Goal: Find specific page/section: Find specific page/section

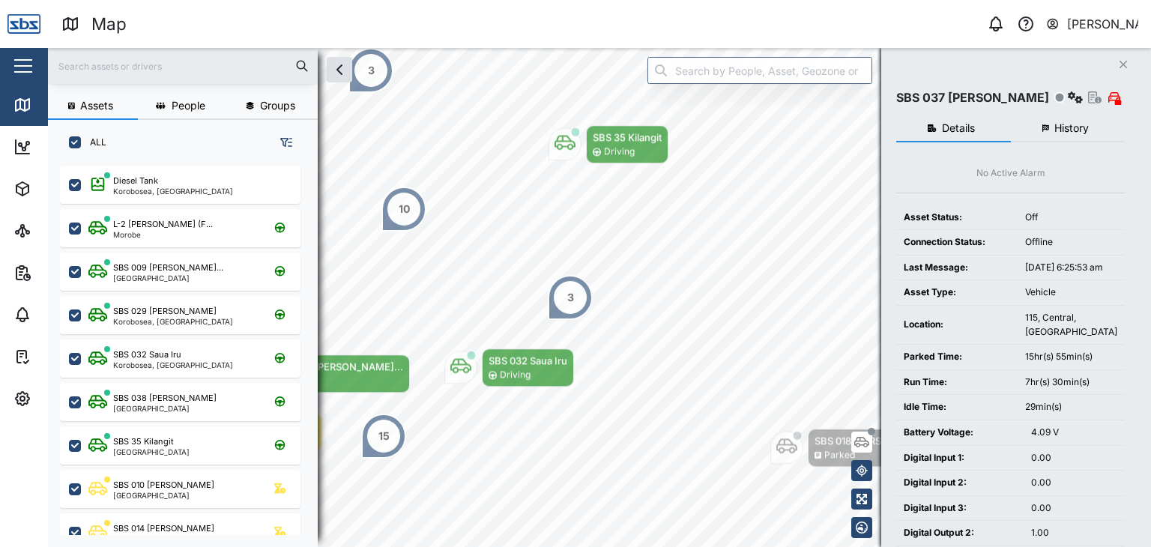
scroll to position [363, 234]
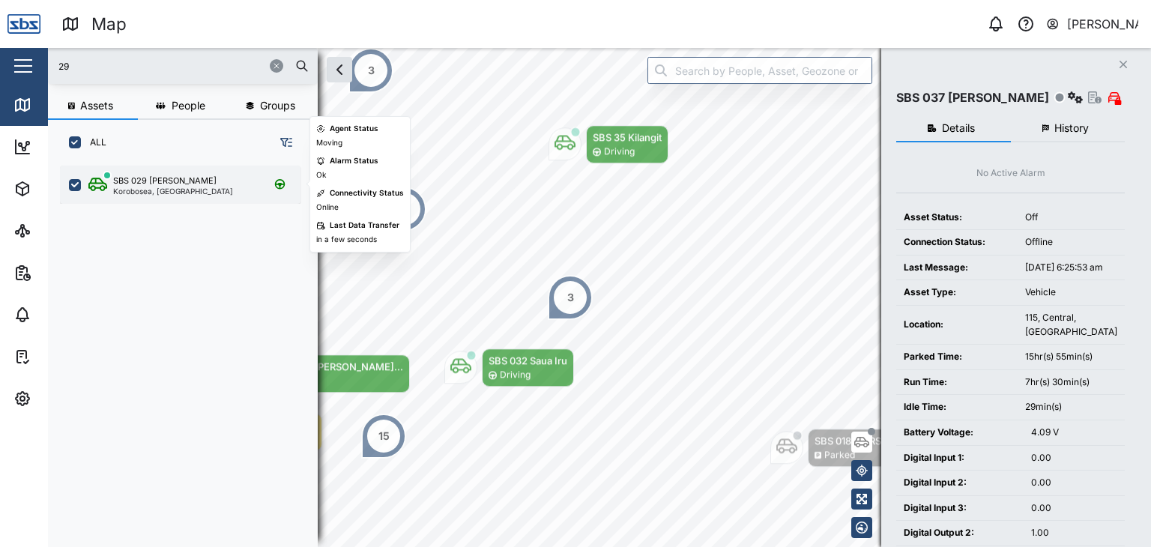
click at [166, 181] on div "SBS 029 [PERSON_NAME]" at bounding box center [164, 181] width 103 height 13
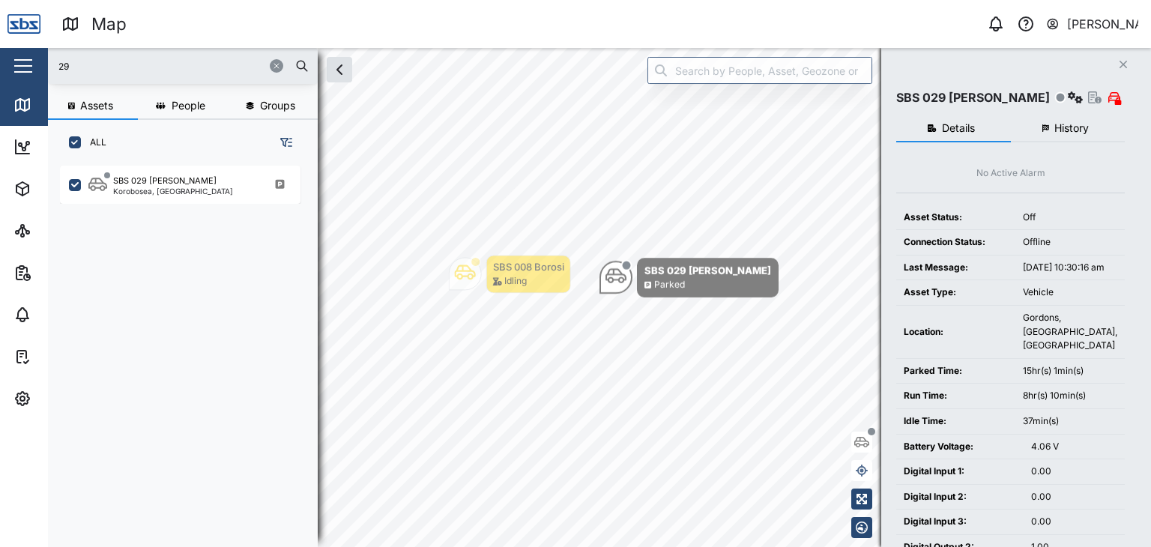
drag, startPoint x: 45, startPoint y: 57, endPoint x: 0, endPoint y: 56, distance: 45.0
click at [0, 56] on div "Map 0 [PERSON_NAME] Close Map Dashboard Assets ATS Camera Generator Personnel T…" at bounding box center [575, 273] width 1151 height 547
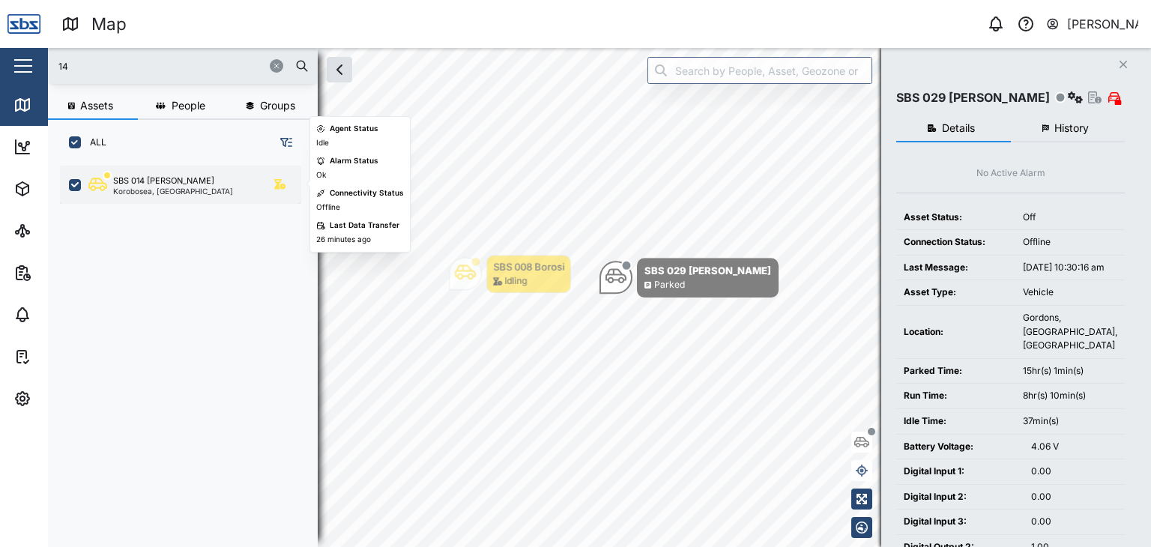
click at [178, 196] on div "SBS 014 [PERSON_NAME], [GEOGRAPHIC_DATA]" at bounding box center [180, 185] width 241 height 38
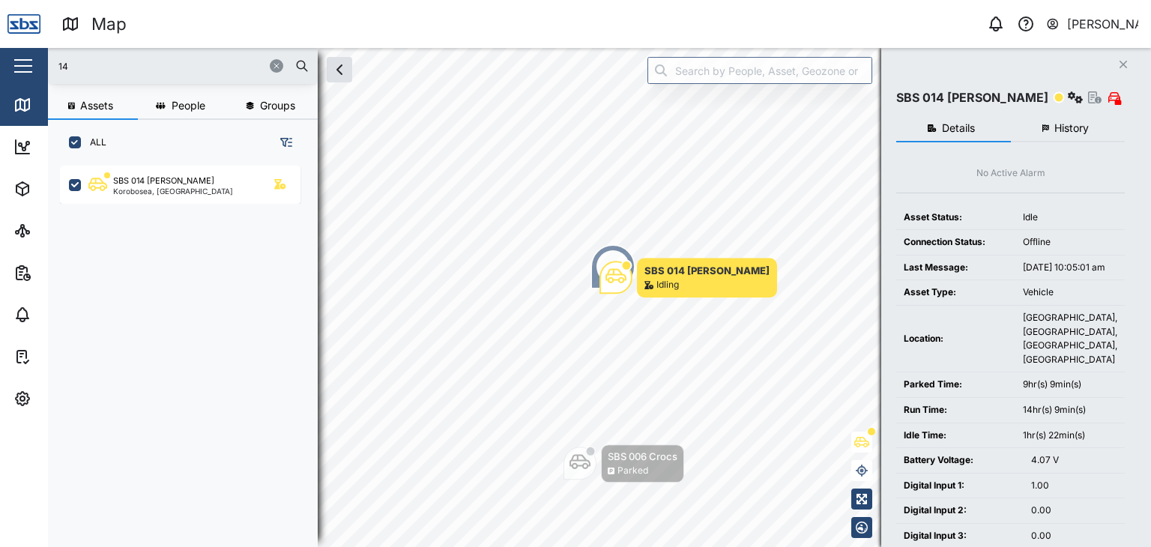
drag, startPoint x: 91, startPoint y: 70, endPoint x: 33, endPoint y: 61, distance: 59.2
click at [33, 61] on div "Map 0 [PERSON_NAME] Close Map Dashboard Assets ATS Camera Generator Personnel T…" at bounding box center [575, 273] width 1151 height 547
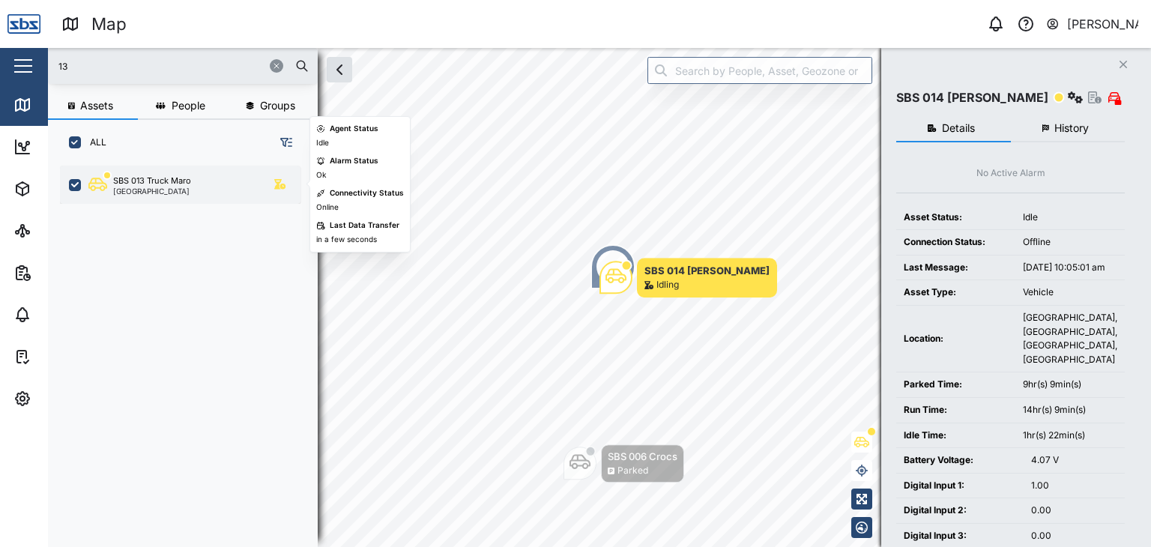
click at [162, 185] on div "SBS 013 Truck Maro" at bounding box center [152, 181] width 78 height 13
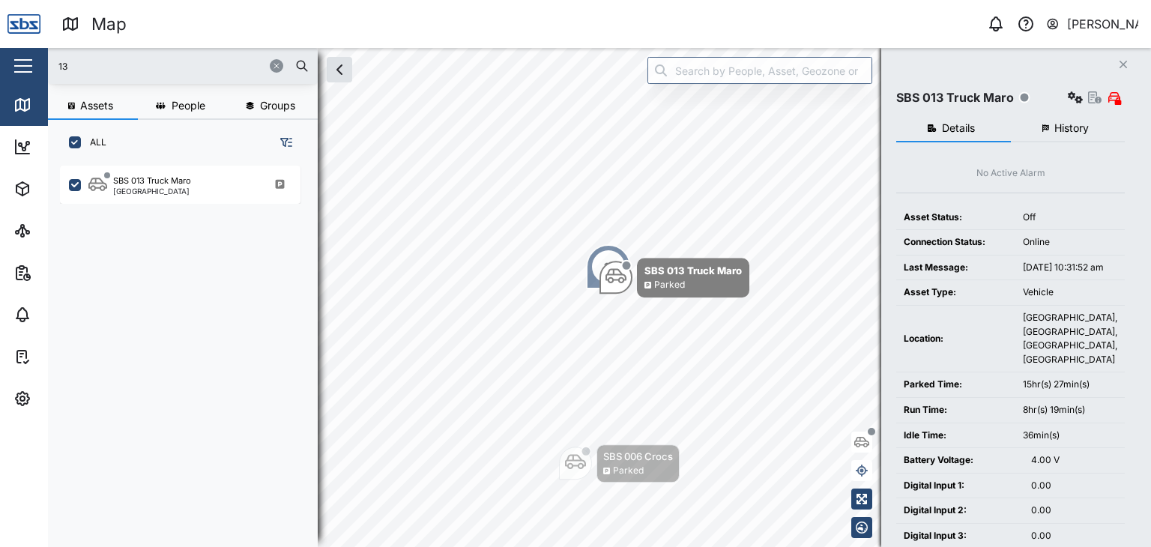
drag, startPoint x: 66, startPoint y: 61, endPoint x: 38, endPoint y: 62, distance: 27.8
click at [38, 62] on div "Map 0 [PERSON_NAME] Close Map Dashboard Assets ATS Camera Generator Personnel T…" at bounding box center [575, 273] width 1151 height 547
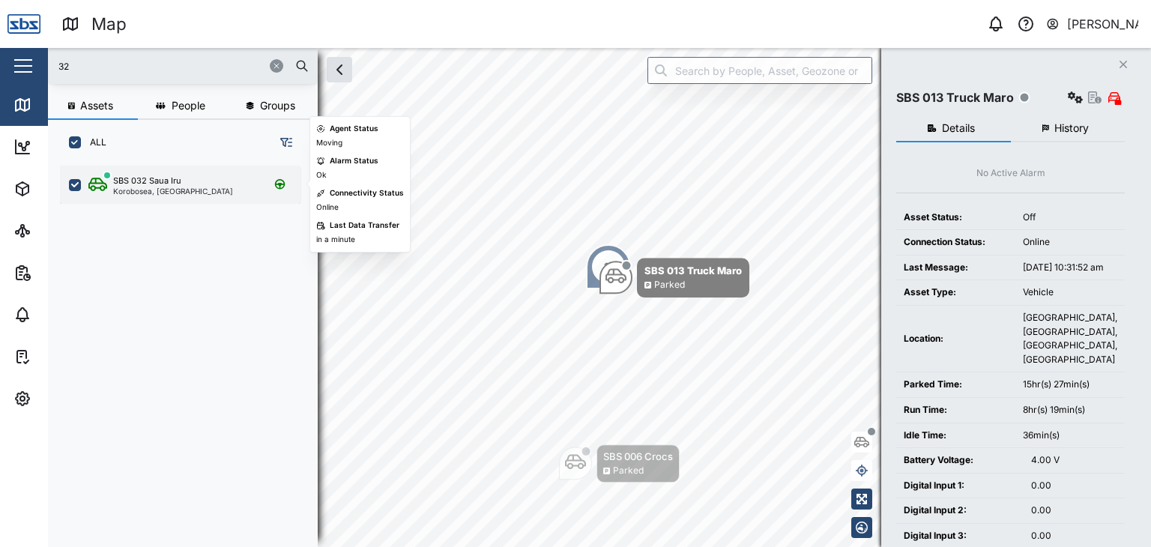
click at [150, 190] on div "Korobosea, [GEOGRAPHIC_DATA]" at bounding box center [173, 190] width 120 height 7
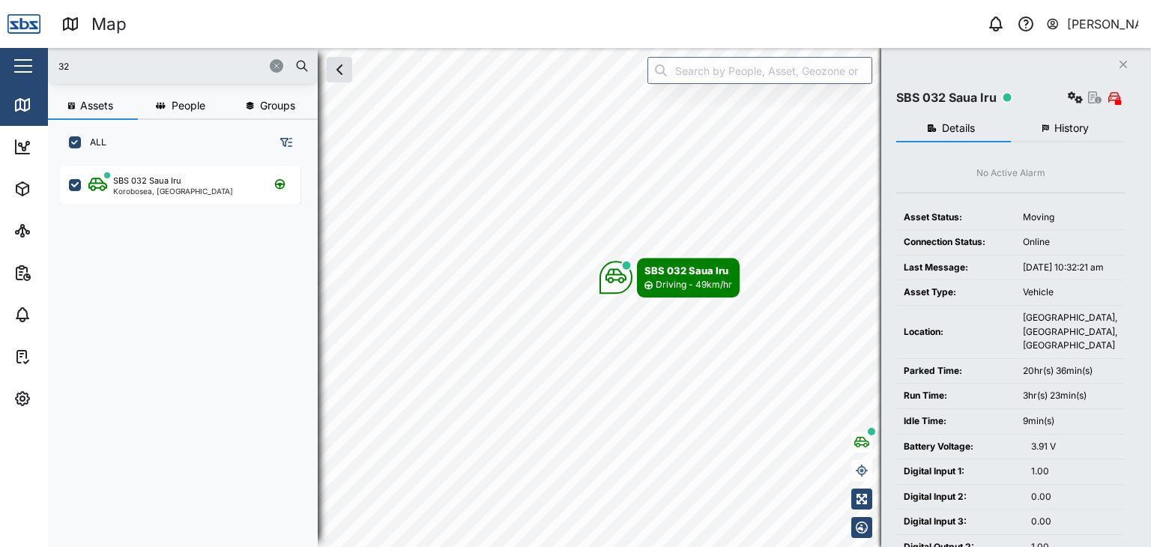
drag, startPoint x: 83, startPoint y: 69, endPoint x: 41, endPoint y: 70, distance: 42.0
click at [41, 70] on div "Map 0 [PERSON_NAME] Close Map Dashboard Assets ATS Camera Generator Personnel T…" at bounding box center [575, 273] width 1151 height 547
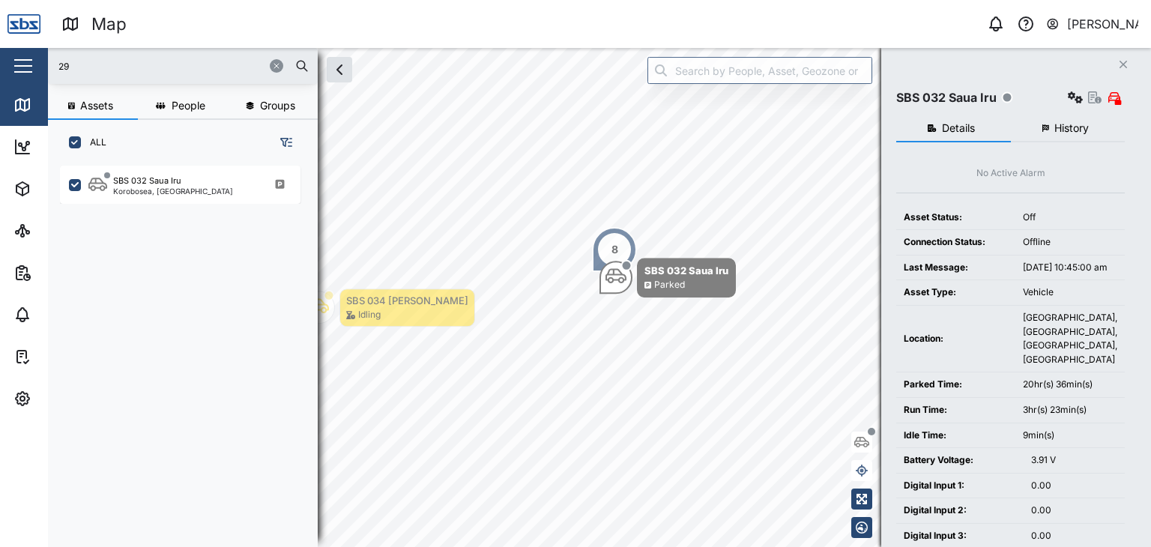
type input "29"
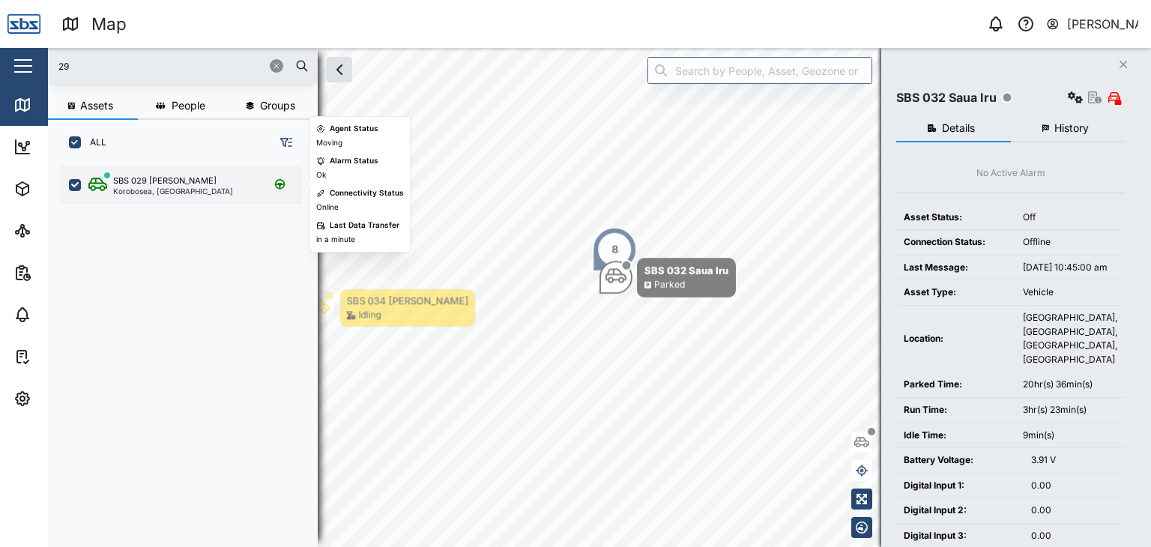
click at [177, 178] on div "SBS 029 [PERSON_NAME]" at bounding box center [164, 181] width 103 height 13
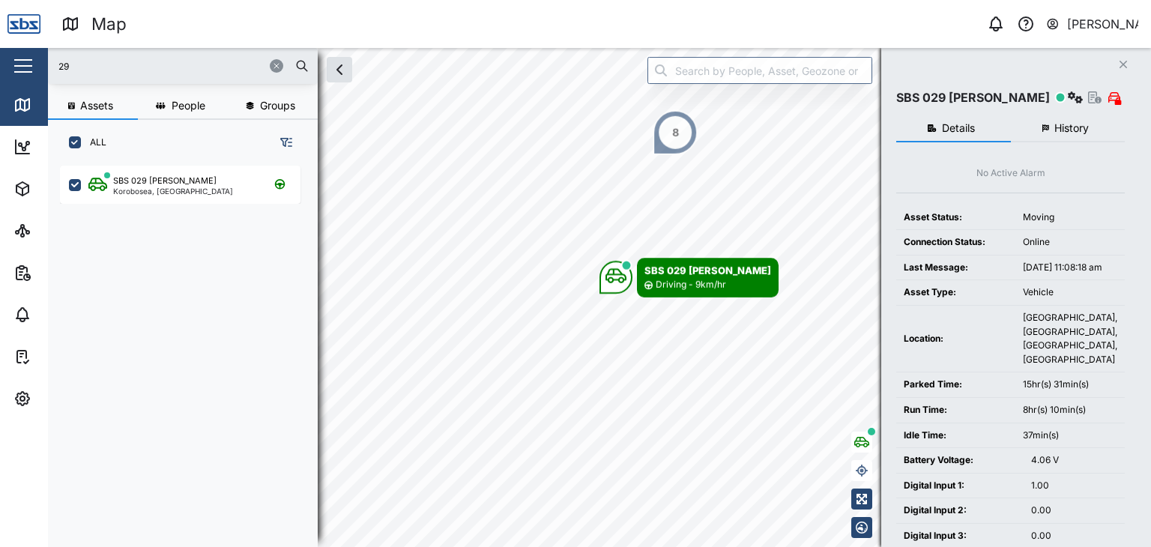
drag, startPoint x: 99, startPoint y: 73, endPoint x: 89, endPoint y: 69, distance: 10.4
click at [89, 69] on input "29" at bounding box center [183, 66] width 252 height 22
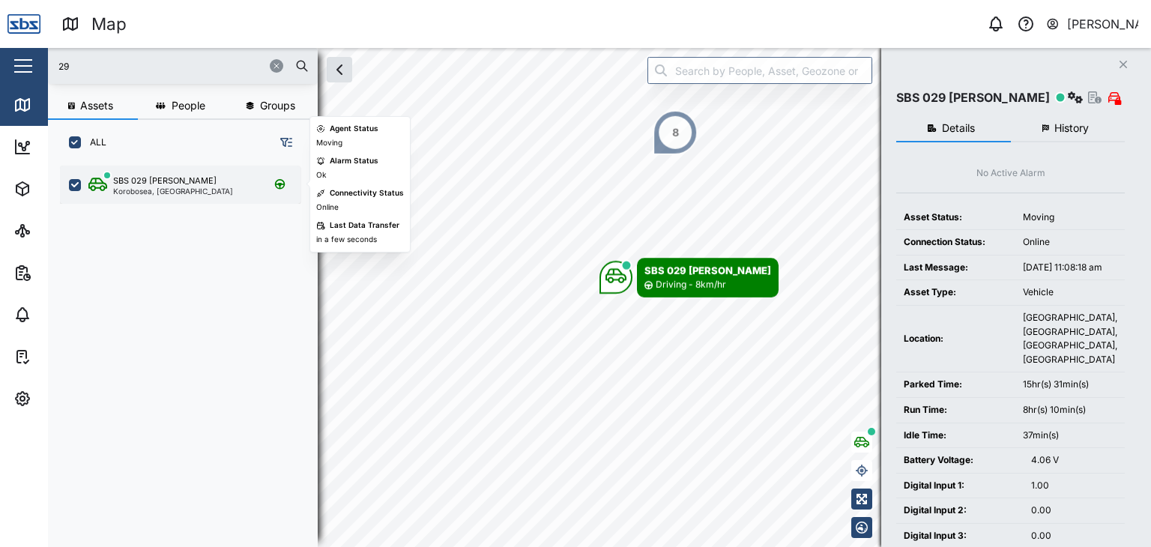
click at [140, 191] on div "Korobosea, [GEOGRAPHIC_DATA]" at bounding box center [173, 190] width 120 height 7
